Goal: Navigation & Orientation: Find specific page/section

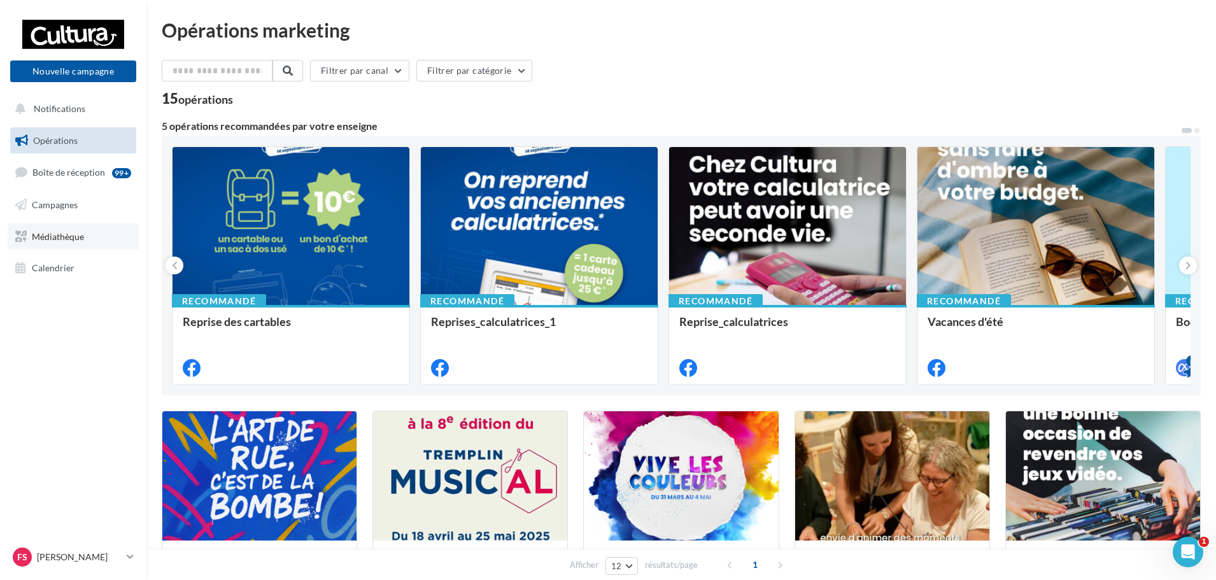
click at [77, 225] on link "Médiathèque" at bounding box center [73, 236] width 131 height 27
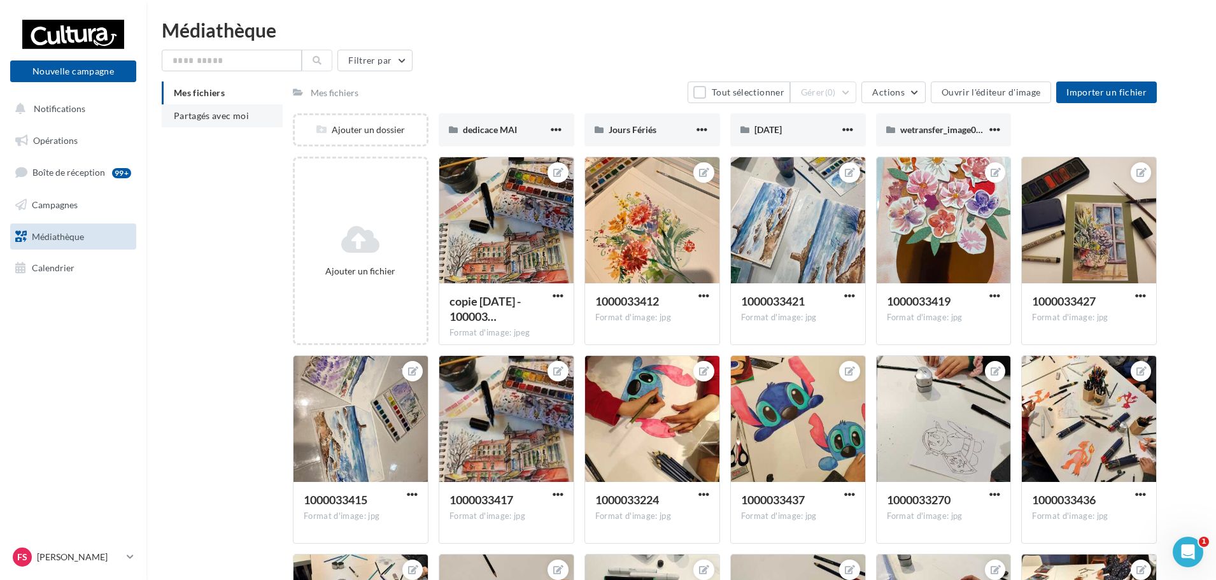
click at [265, 111] on li "Partagés avec moi" at bounding box center [222, 115] width 121 height 23
